Goal: Task Accomplishment & Management: Manage account settings

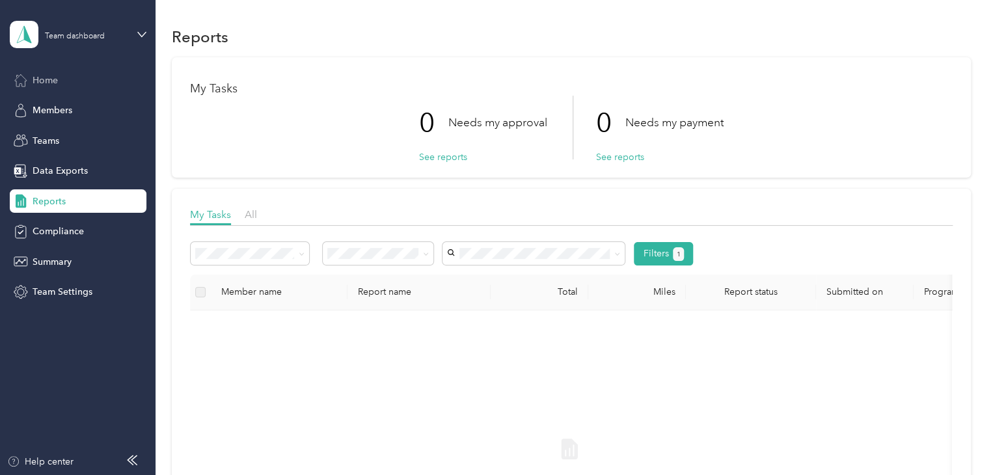
click at [54, 81] on span "Home" at bounding box center [45, 81] width 25 height 14
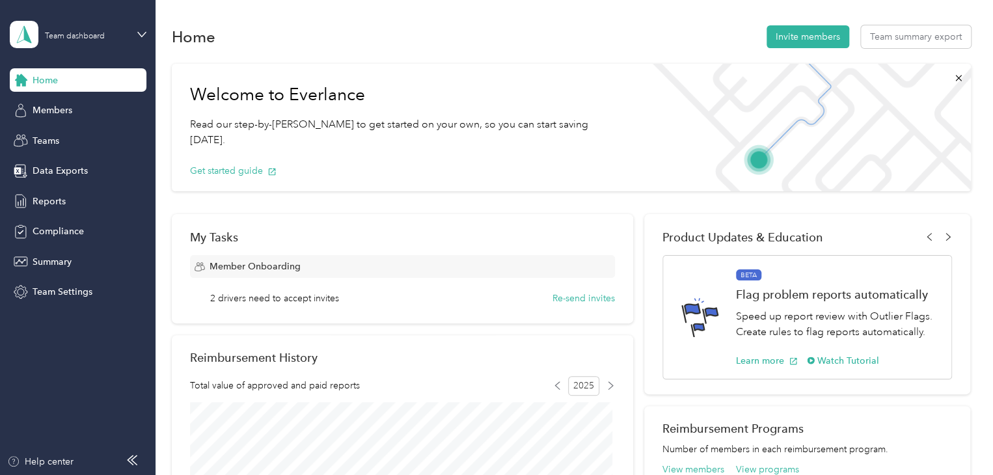
click at [68, 84] on div "Home" at bounding box center [78, 79] width 137 height 23
click at [94, 34] on div "Team dashboard" at bounding box center [75, 37] width 60 height 8
click at [85, 137] on div "Personal dashboard" at bounding box center [220, 136] width 403 height 23
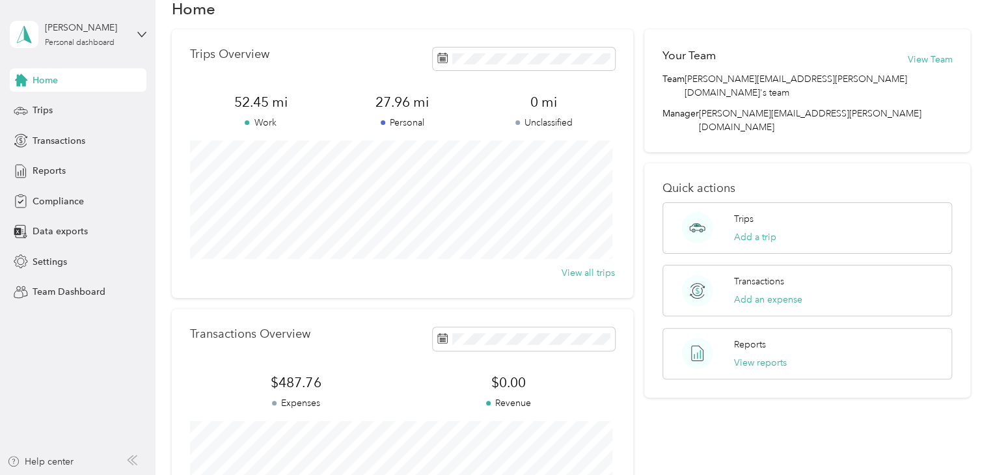
scroll to position [26, 0]
click at [70, 105] on div "Trips" at bounding box center [78, 110] width 137 height 23
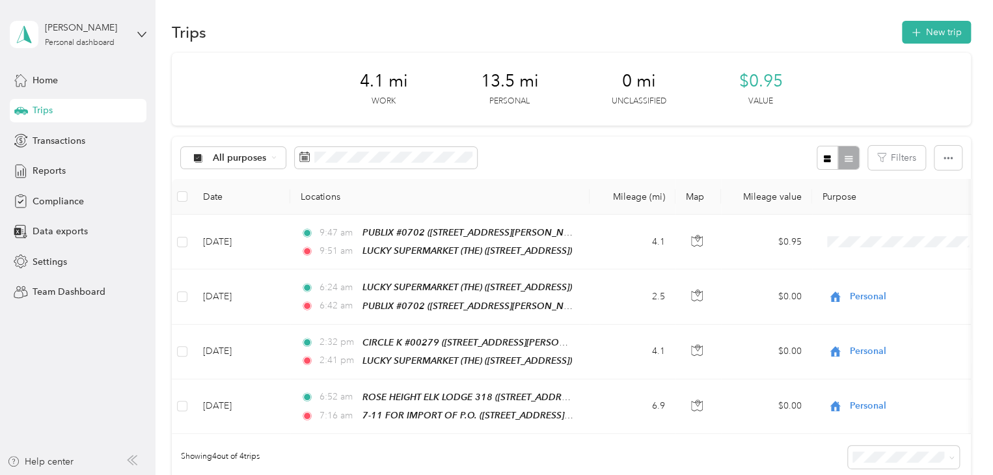
scroll to position [5, 0]
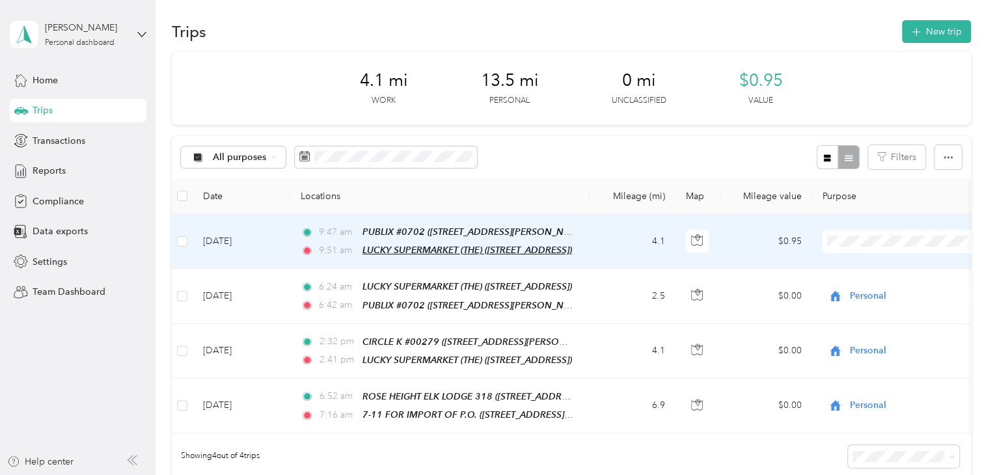
click at [383, 251] on span "LUCKY SUPERMARKET (THE) ([STREET_ADDRESS])" at bounding box center [467, 250] width 210 height 10
click at [396, 220] on button "Edit Place" at bounding box center [403, 215] width 74 height 23
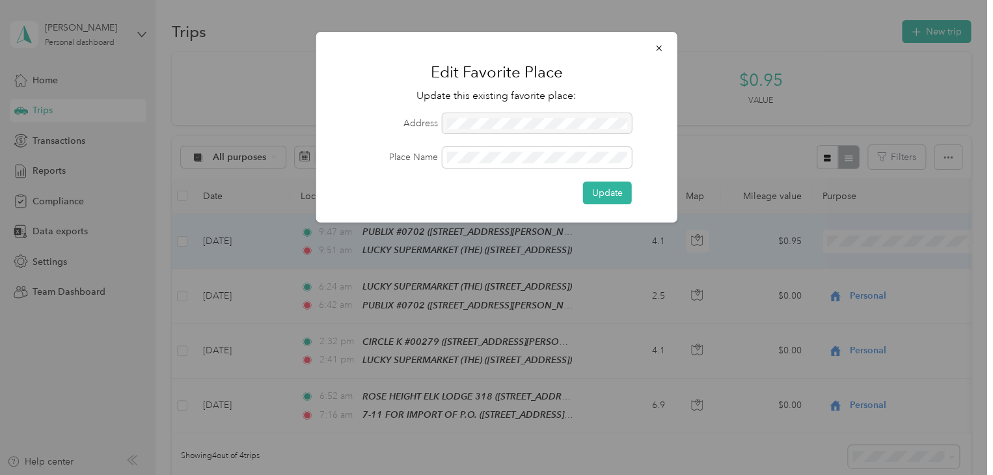
click at [494, 124] on div at bounding box center [536, 123] width 189 height 21
drag, startPoint x: 559, startPoint y: 121, endPoint x: 662, endPoint y: 51, distance: 125.1
click at [662, 51] on div "Edit Favorite Place Update this existing favorite place: Address Place Name Upd…" at bounding box center [496, 127] width 361 height 191
click at [662, 51] on icon "button" at bounding box center [659, 48] width 9 height 9
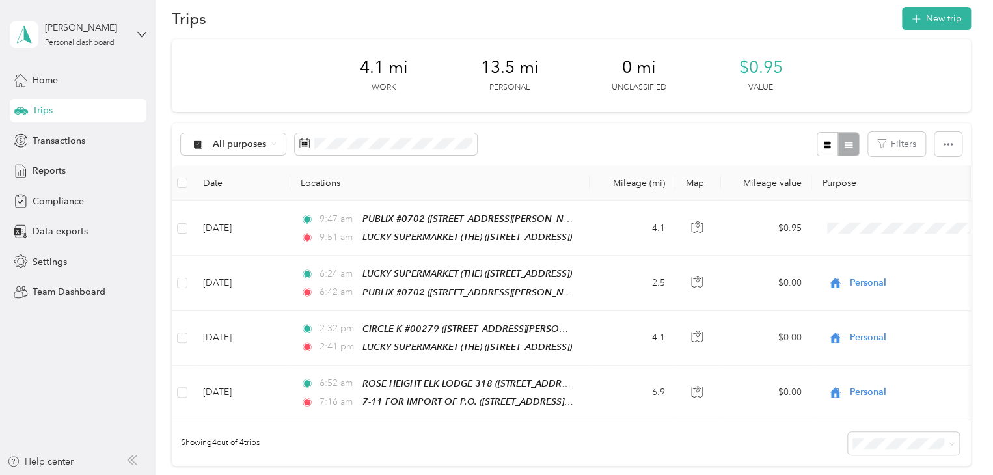
scroll to position [17, 0]
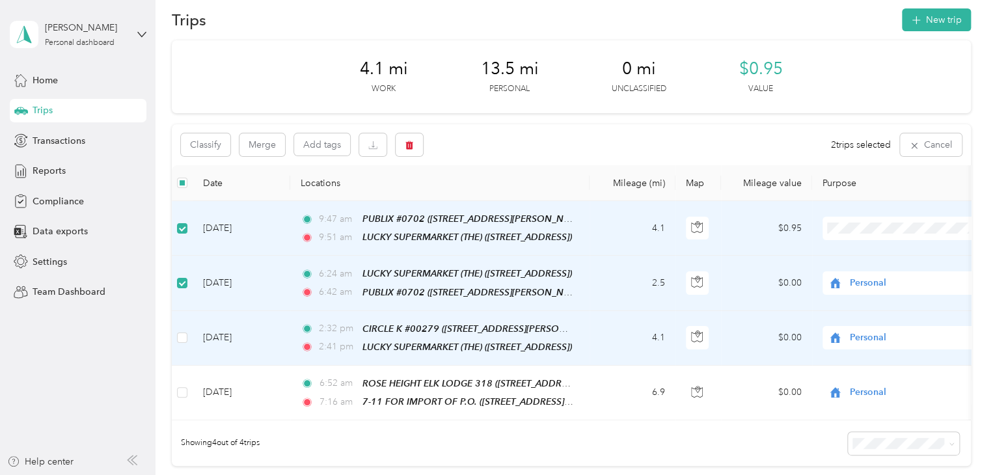
click at [183, 322] on td at bounding box center [182, 338] width 21 height 55
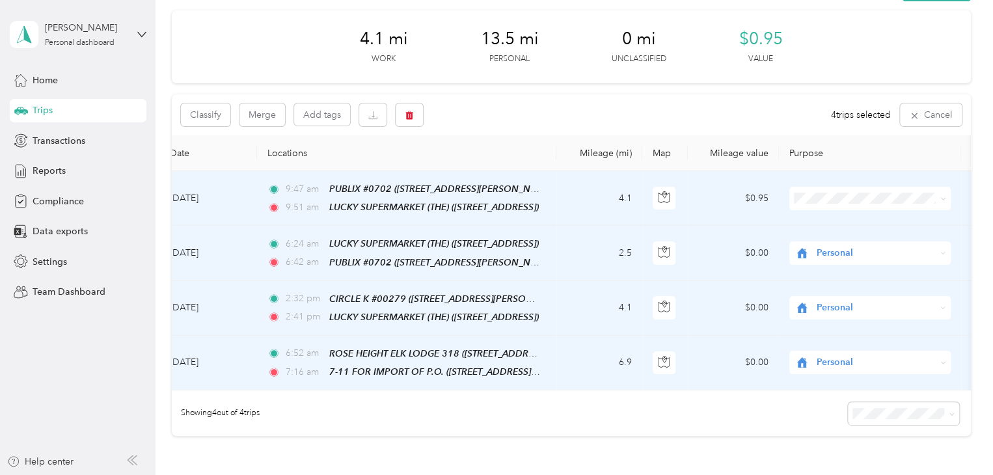
scroll to position [0, 0]
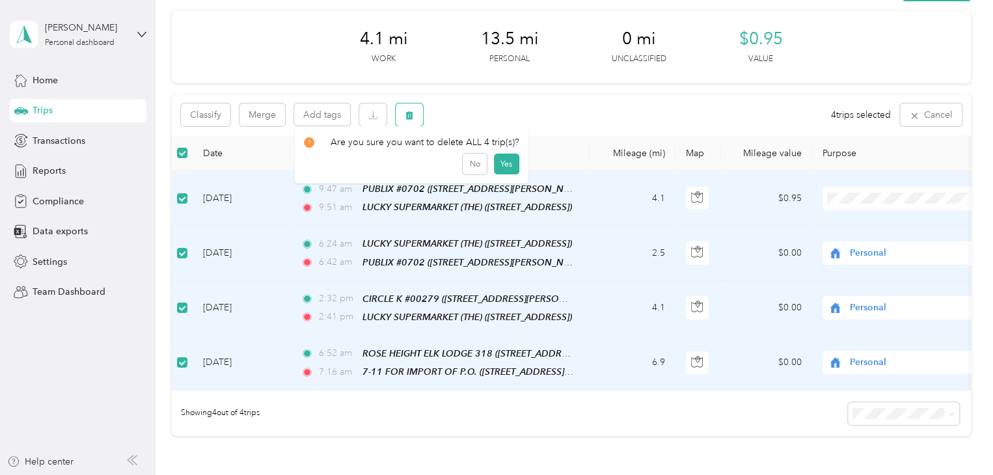
click at [406, 117] on icon "button" at bounding box center [409, 115] width 9 height 9
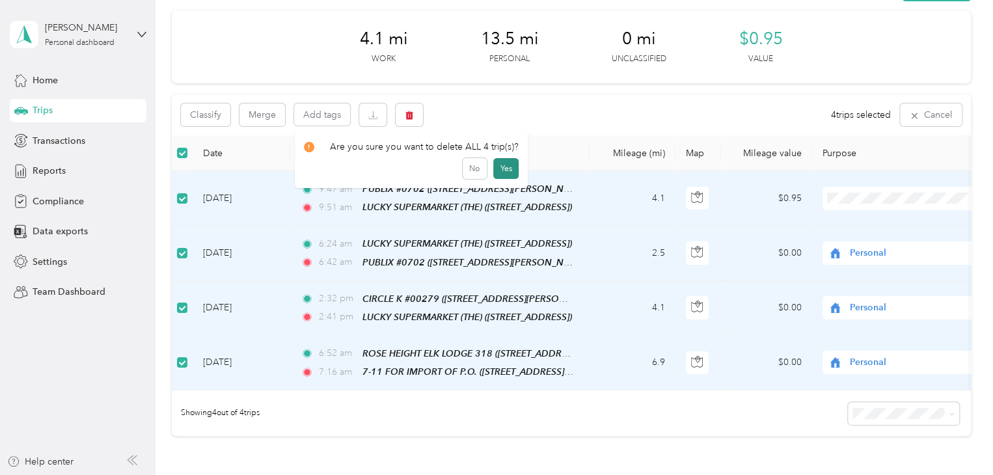
click at [497, 167] on button "Yes" at bounding box center [505, 168] width 25 height 21
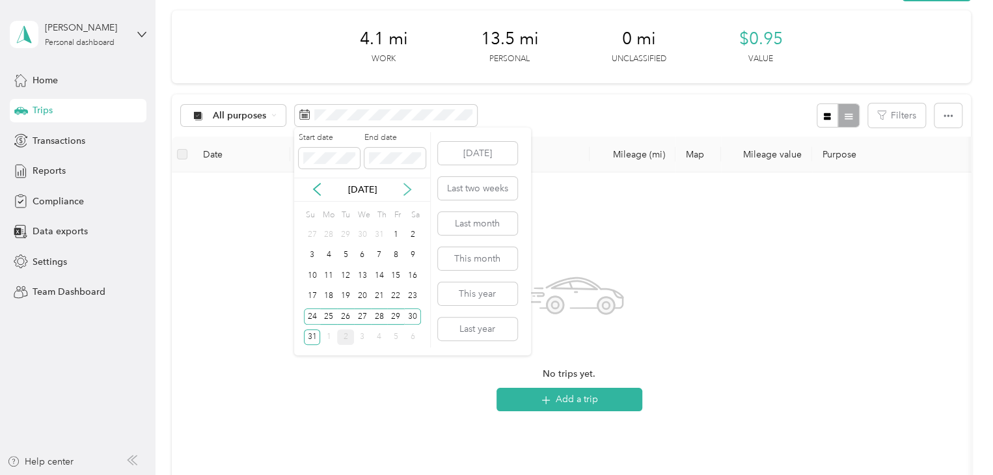
click at [409, 195] on icon at bounding box center [407, 189] width 13 height 13
click at [325, 232] on div "1" at bounding box center [328, 234] width 17 height 16
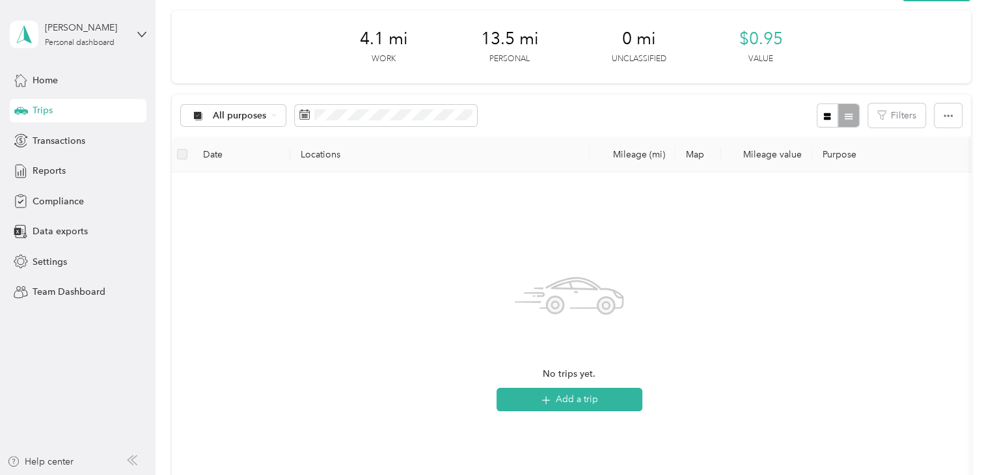
click at [414, 368] on div "No trips yet. Add a trip" at bounding box center [569, 338] width 774 height 310
click at [409, 184] on icon at bounding box center [407, 189] width 13 height 13
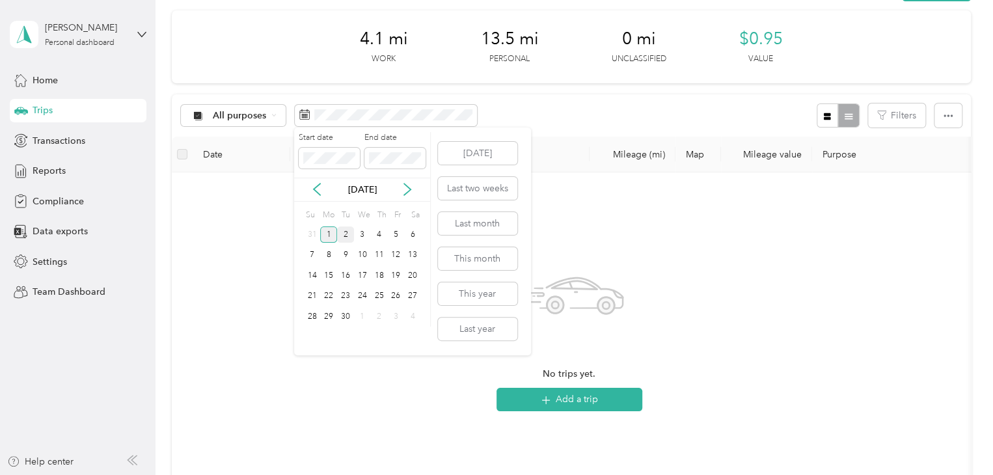
click at [323, 234] on div "1" at bounding box center [328, 234] width 17 height 16
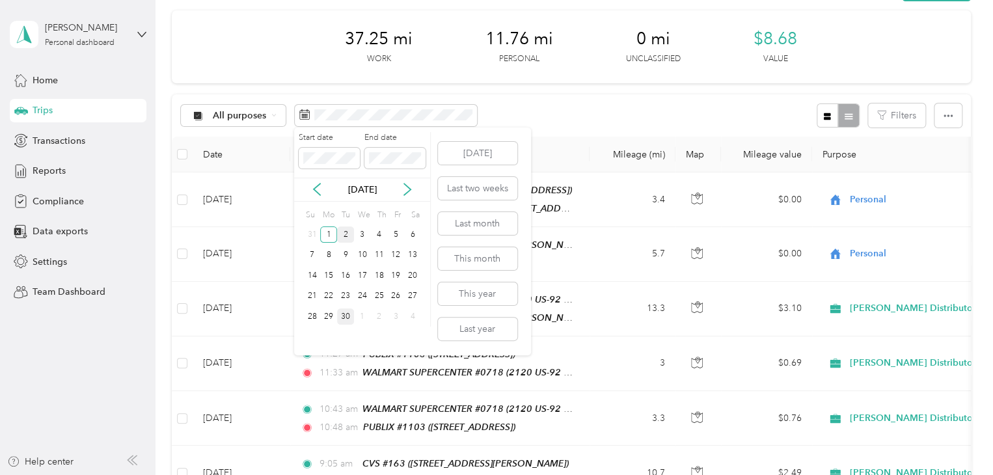
click at [351, 319] on div "30" at bounding box center [345, 316] width 17 height 16
click at [346, 317] on div "30" at bounding box center [345, 316] width 17 height 16
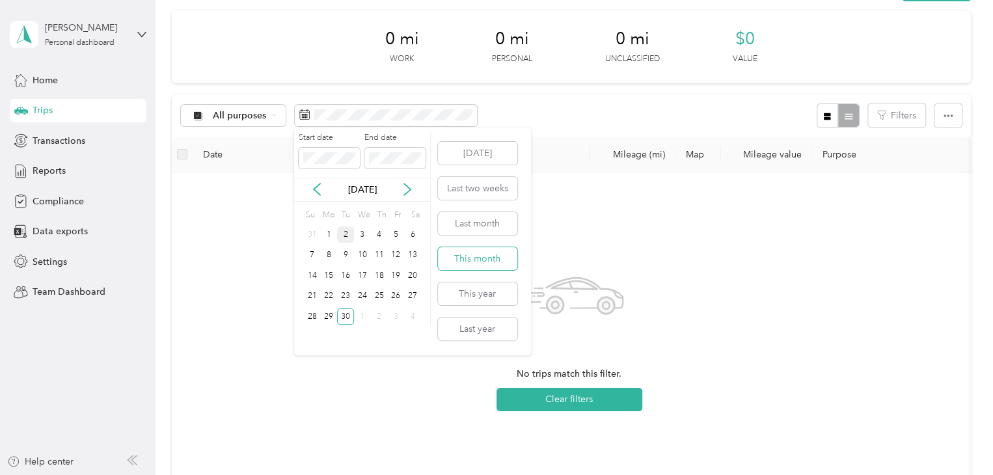
click at [484, 265] on button "This month" at bounding box center [477, 258] width 79 height 23
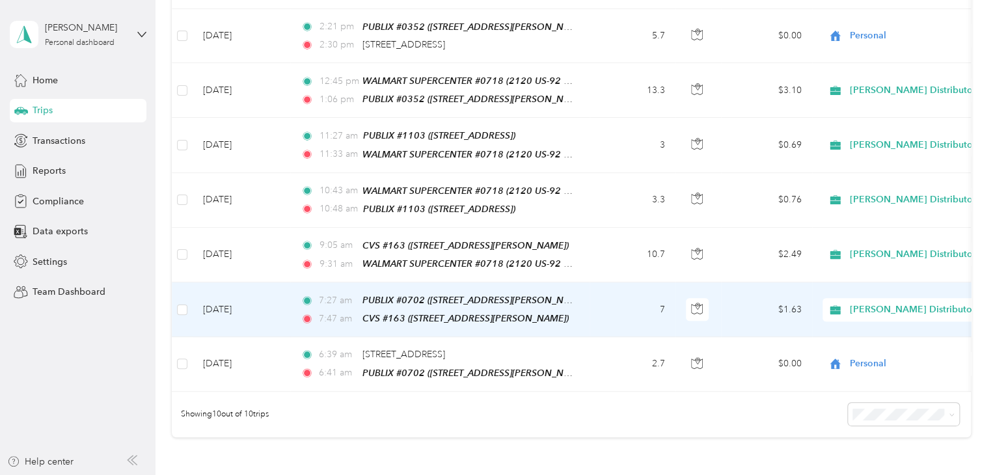
scroll to position [375, 0]
click at [372, 313] on span "CVS #163 ([STREET_ADDRESS][PERSON_NAME])" at bounding box center [465, 318] width 206 height 10
click at [406, 274] on button "Edit Place" at bounding box center [402, 267] width 74 height 23
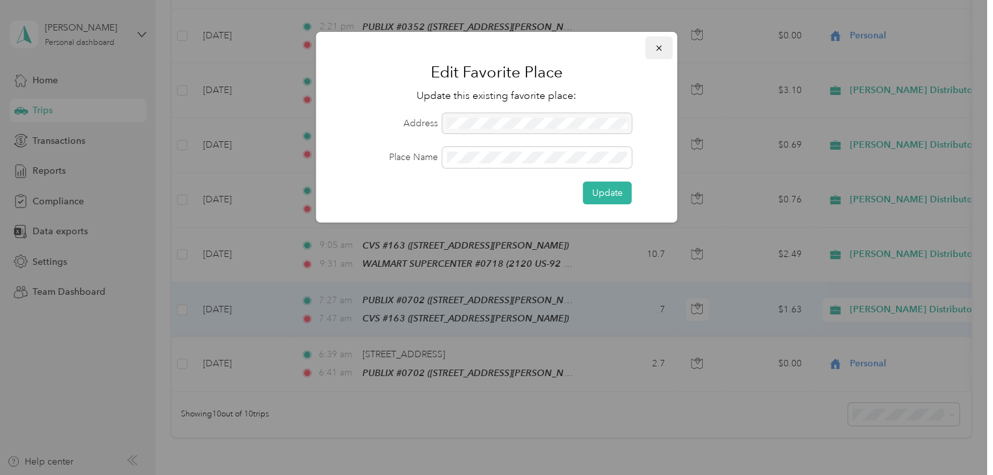
click at [658, 50] on icon "button" at bounding box center [659, 48] width 9 height 9
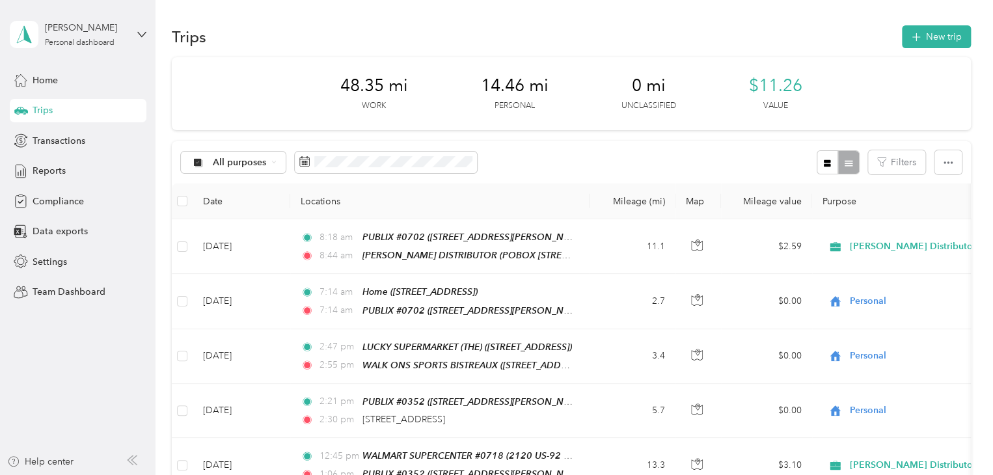
scroll to position [0, 0]
click at [38, 78] on span "Home" at bounding box center [45, 81] width 25 height 14
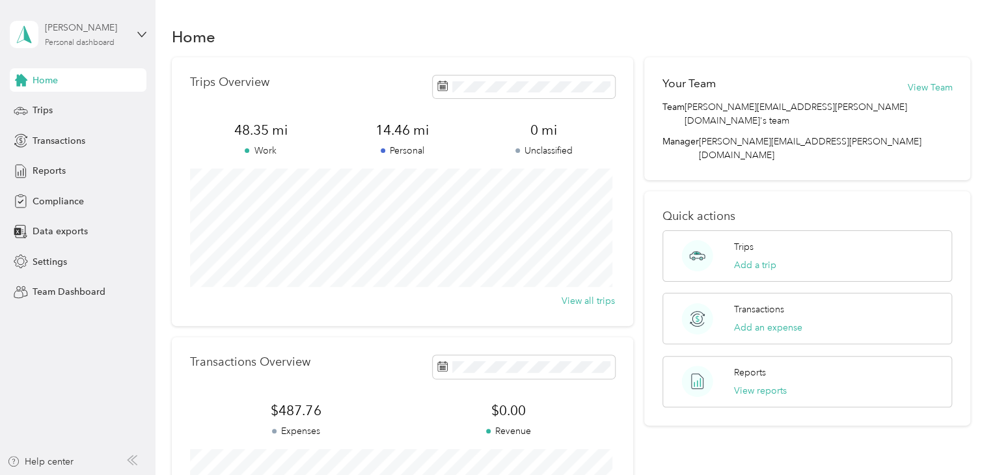
click at [118, 24] on div "[PERSON_NAME]" at bounding box center [85, 28] width 81 height 14
click at [77, 107] on div "Team dashboard" at bounding box center [220, 99] width 403 height 23
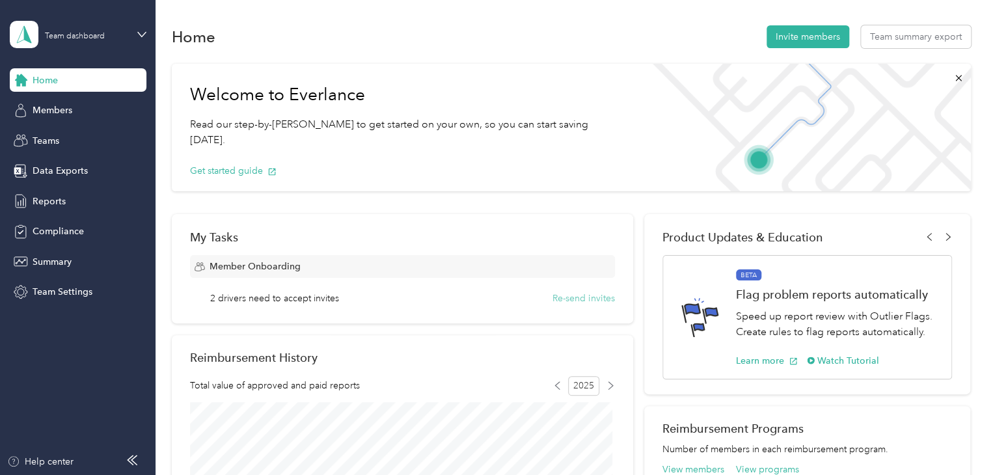
click at [587, 298] on button "Re-send invites" at bounding box center [583, 299] width 62 height 14
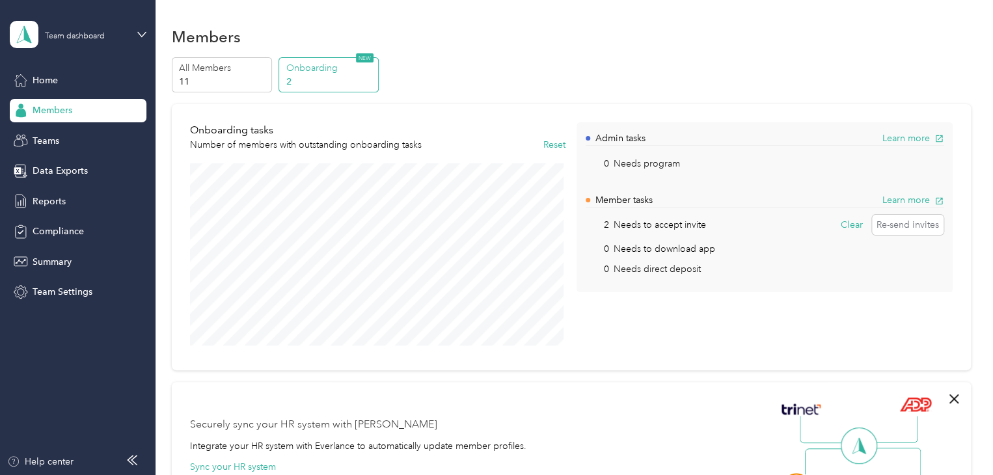
click at [59, 115] on span "Members" at bounding box center [53, 110] width 40 height 14
click at [47, 85] on span "Home" at bounding box center [45, 81] width 25 height 14
